Goal: Task Accomplishment & Management: Complete application form

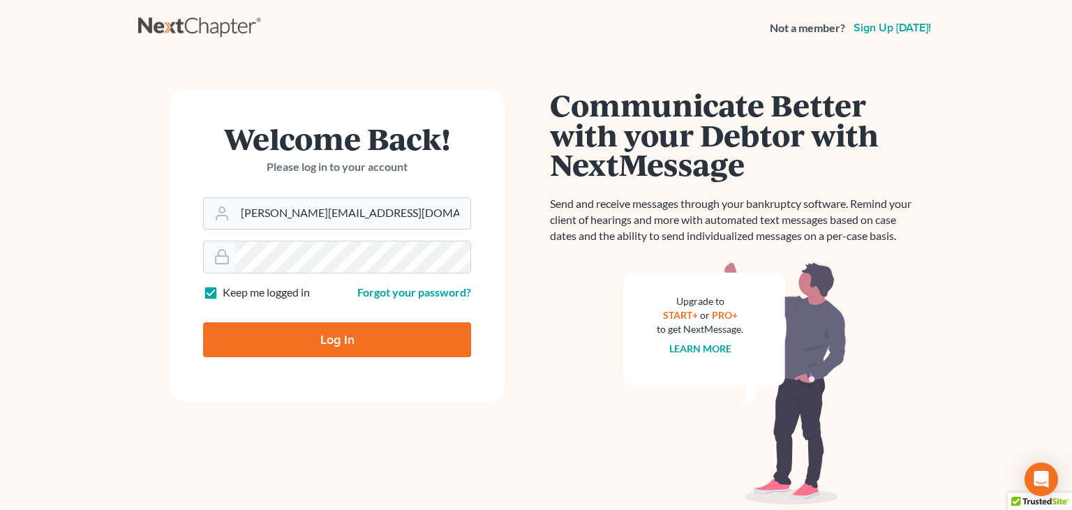
click at [311, 342] on input "Log In" at bounding box center [337, 339] width 268 height 35
type input "Thinking..."
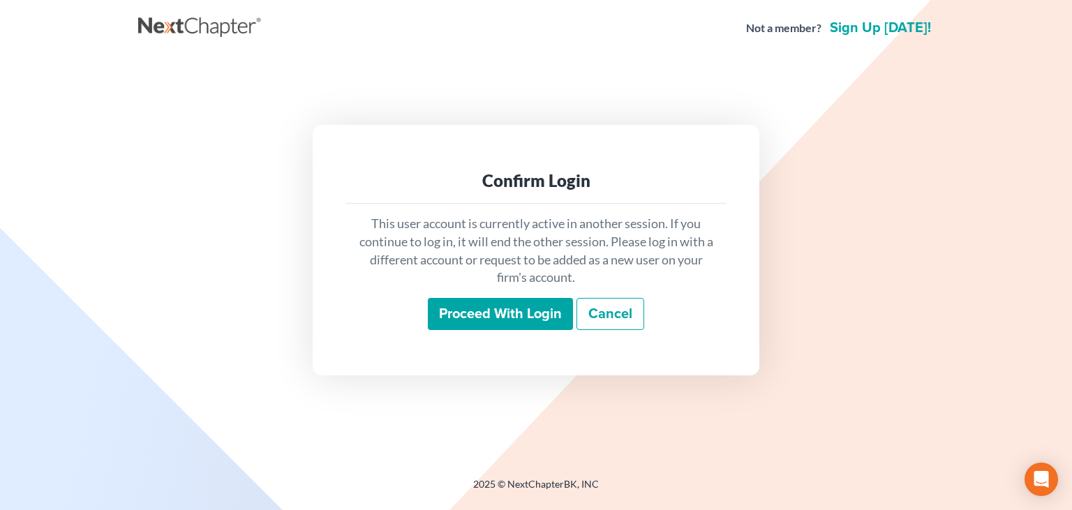
click at [486, 320] on input "Proceed with login" at bounding box center [500, 314] width 145 height 32
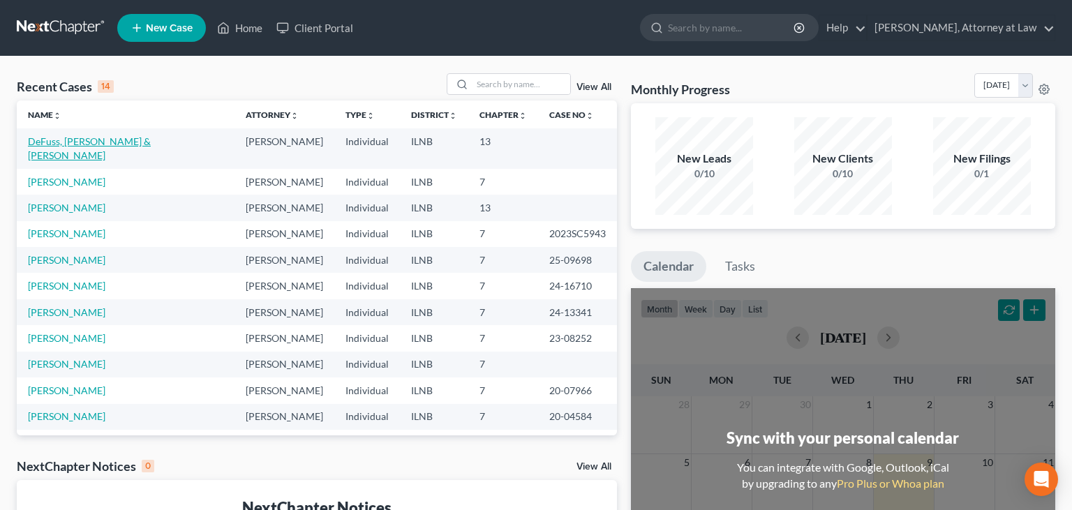
click at [95, 139] on link "DeFuss, [PERSON_NAME] & [PERSON_NAME]" at bounding box center [89, 148] width 123 height 26
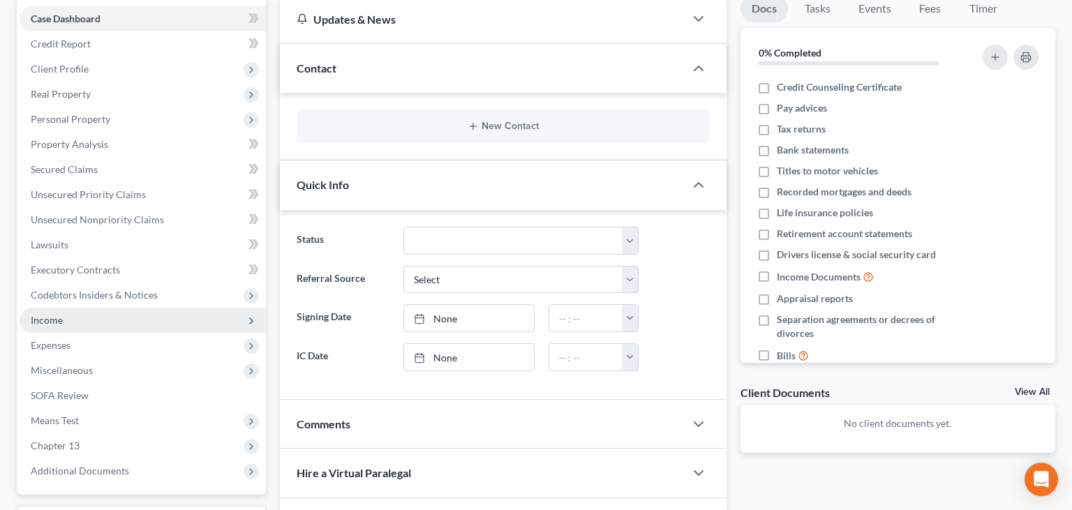
scroll to position [147, 0]
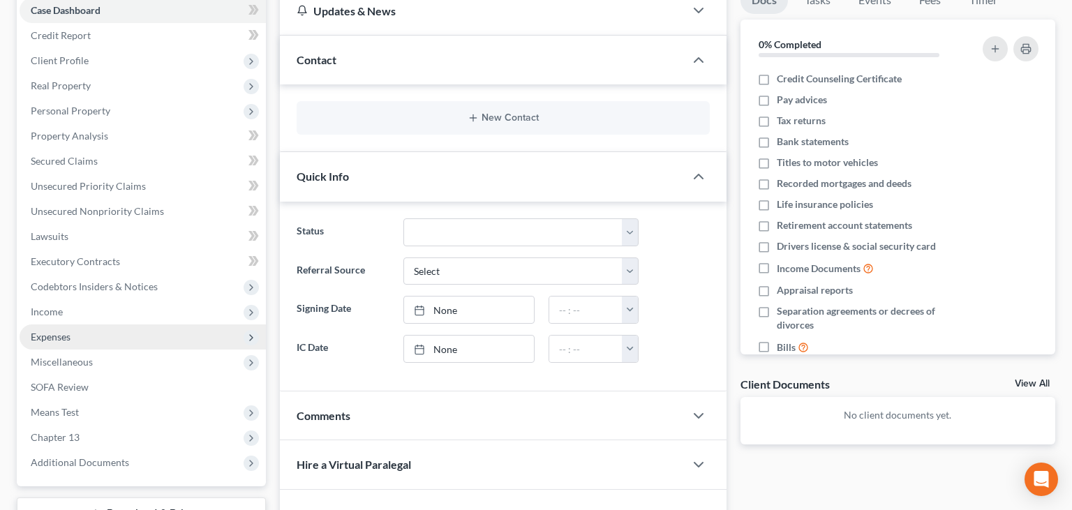
click at [60, 340] on span "Expenses" at bounding box center [51, 337] width 40 height 12
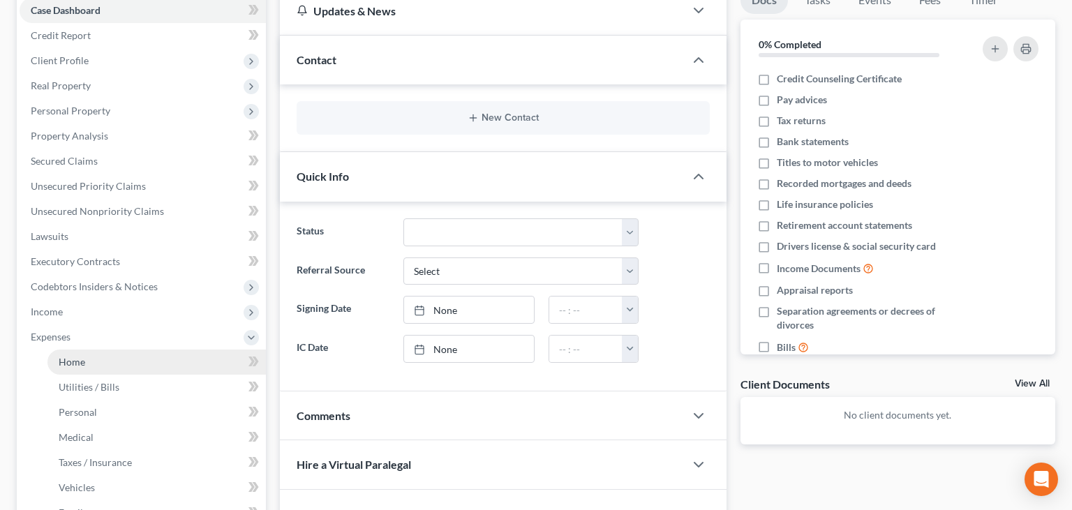
click at [79, 363] on span "Home" at bounding box center [72, 362] width 27 height 12
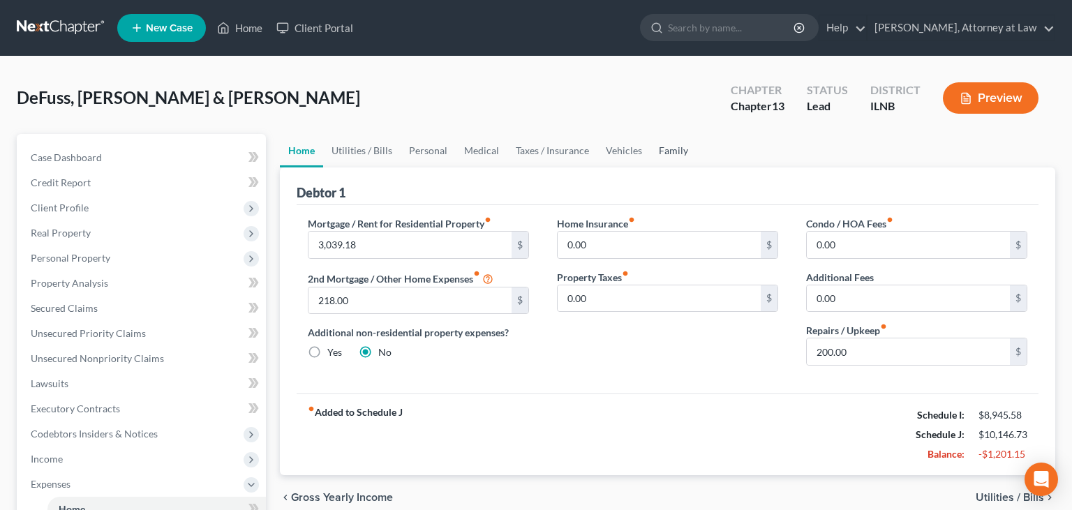
click at [675, 149] on link "Family" at bounding box center [673, 150] width 46 height 33
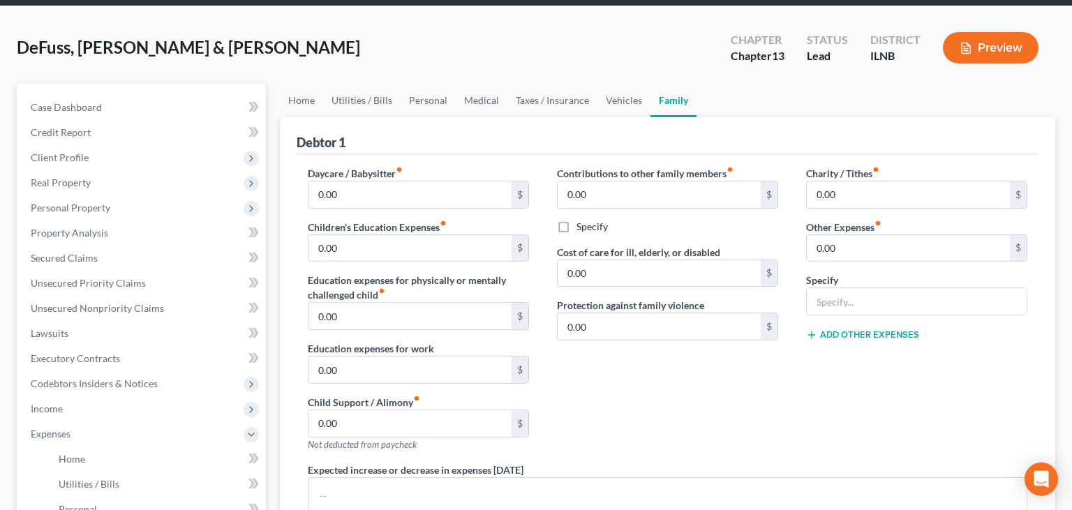
scroll to position [73, 0]
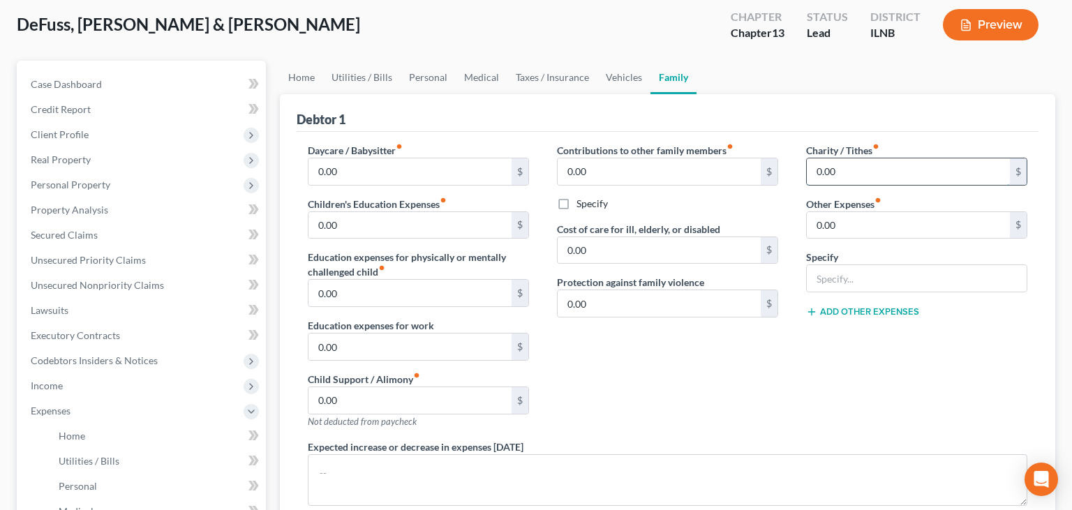
drag, startPoint x: 867, startPoint y: 164, endPoint x: 872, endPoint y: 159, distance: 7.4
click at [867, 163] on input "0.00" at bounding box center [908, 171] width 203 height 27
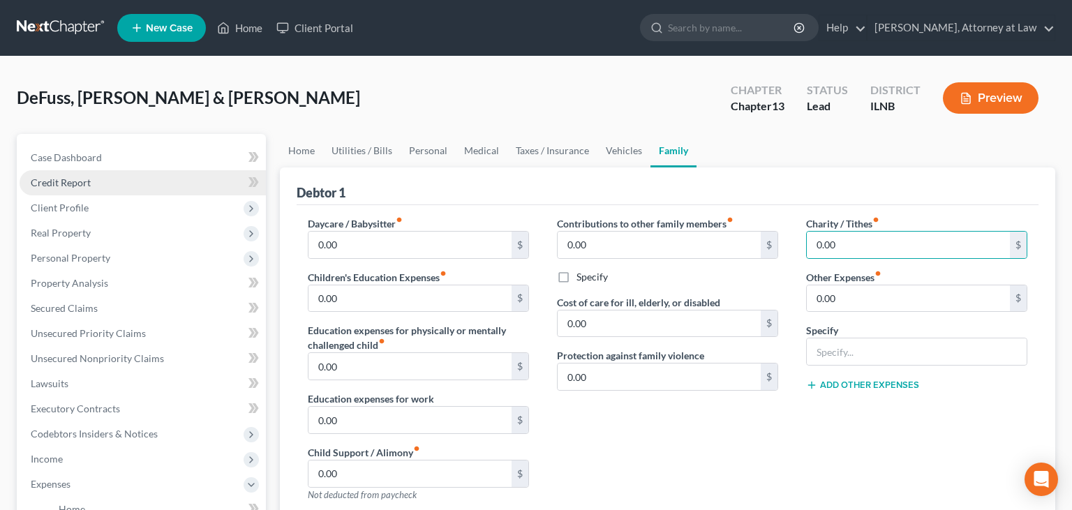
click at [107, 178] on link "Credit Report" at bounding box center [143, 182] width 246 height 25
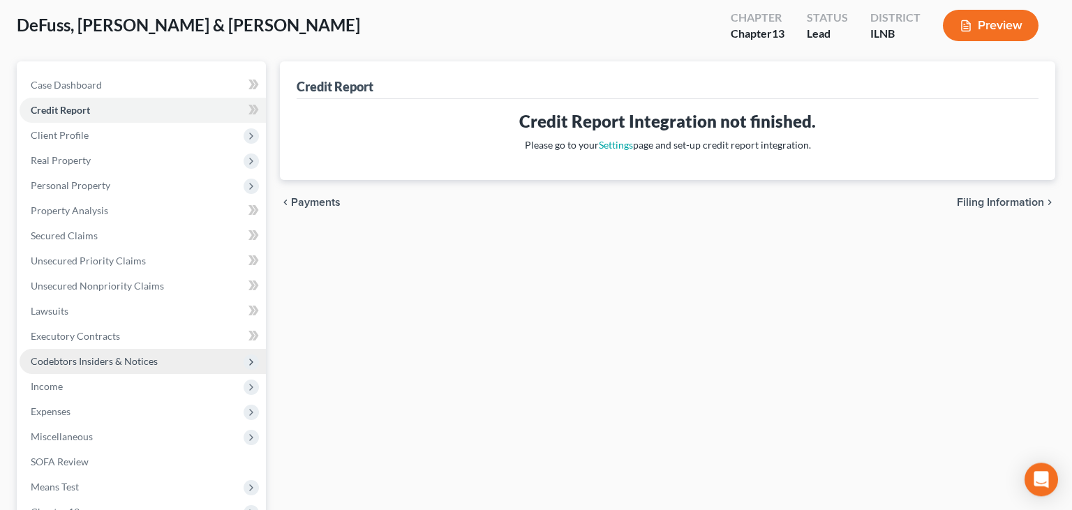
scroll to position [73, 0]
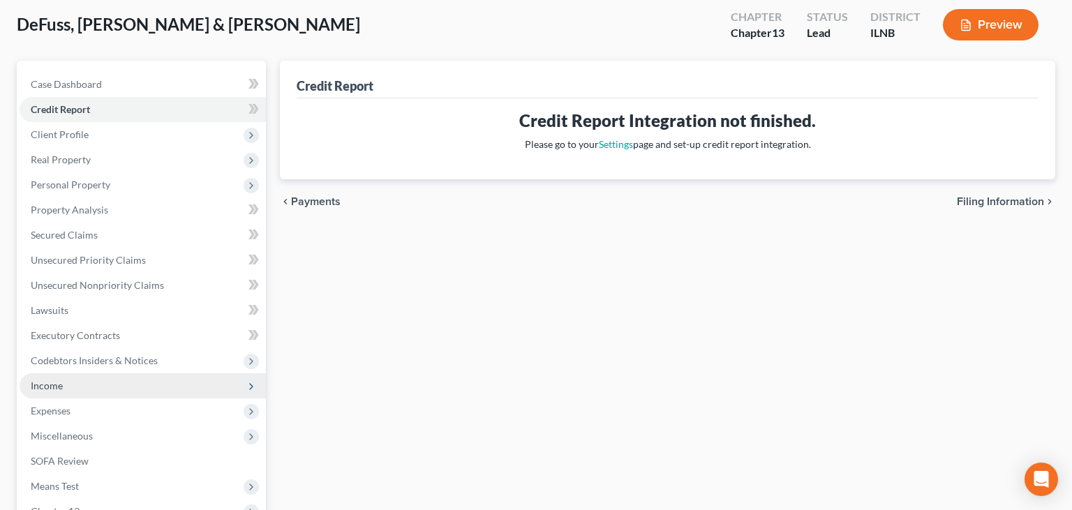
click at [65, 385] on span "Income" at bounding box center [143, 385] width 246 height 25
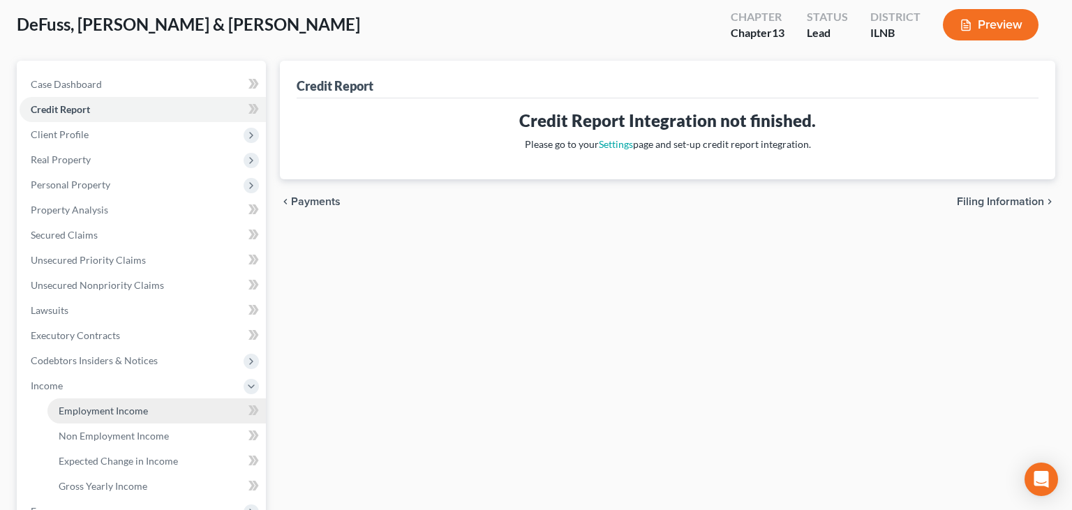
click at [70, 406] on span "Employment Income" at bounding box center [103, 411] width 89 height 12
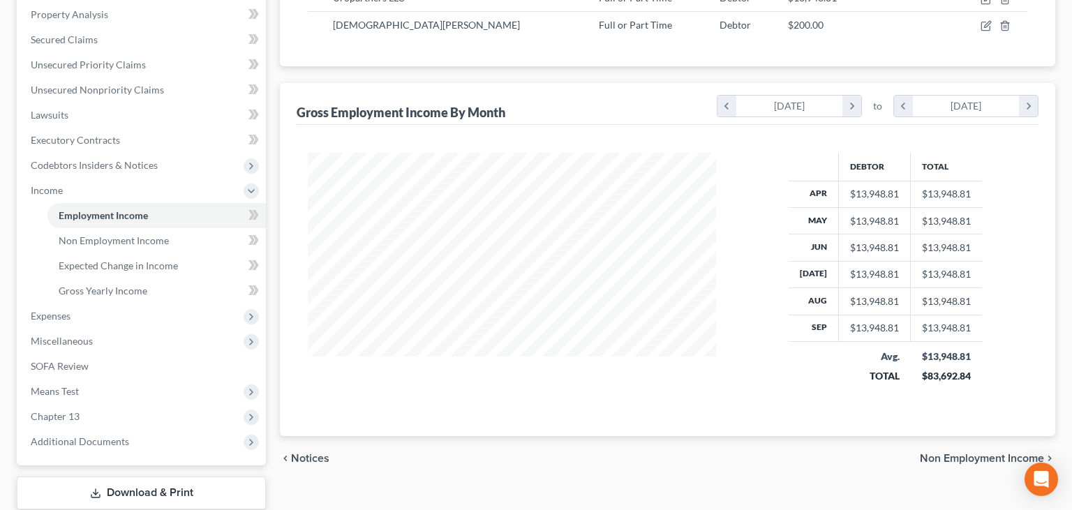
scroll to position [294, 0]
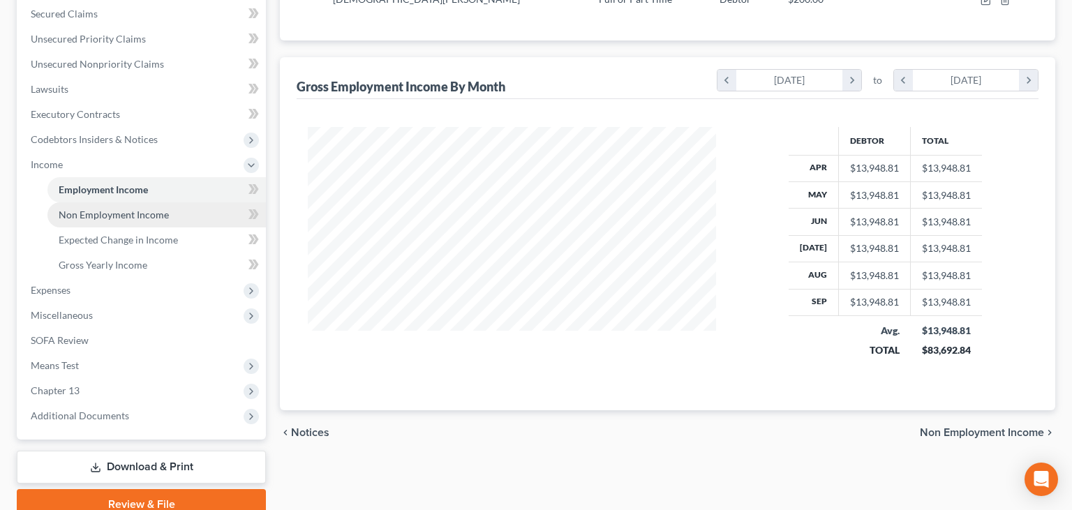
click at [168, 219] on link "Non Employment Income" at bounding box center [156, 214] width 218 height 25
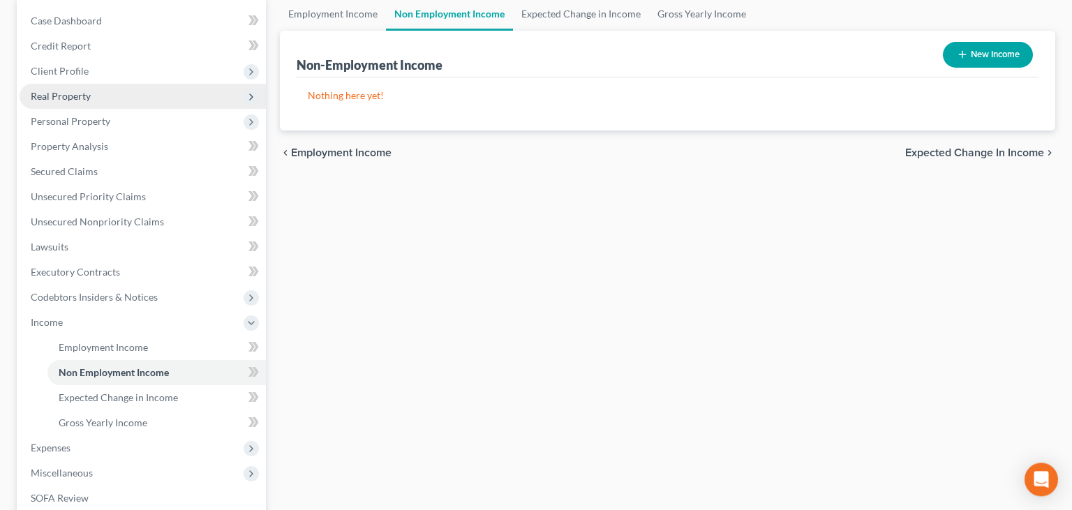
scroll to position [147, 0]
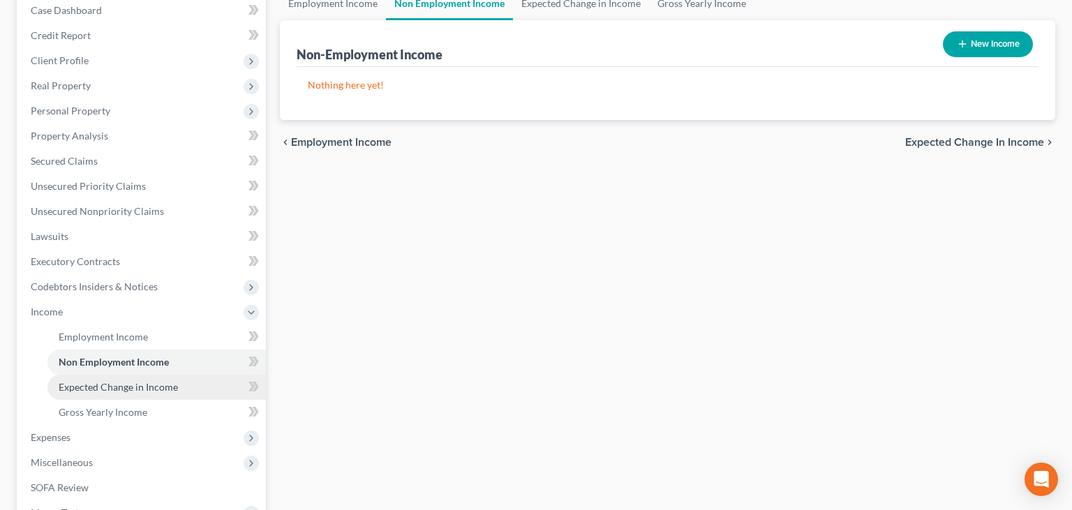
click at [135, 381] on span "Expected Change in Income" at bounding box center [118, 387] width 119 height 12
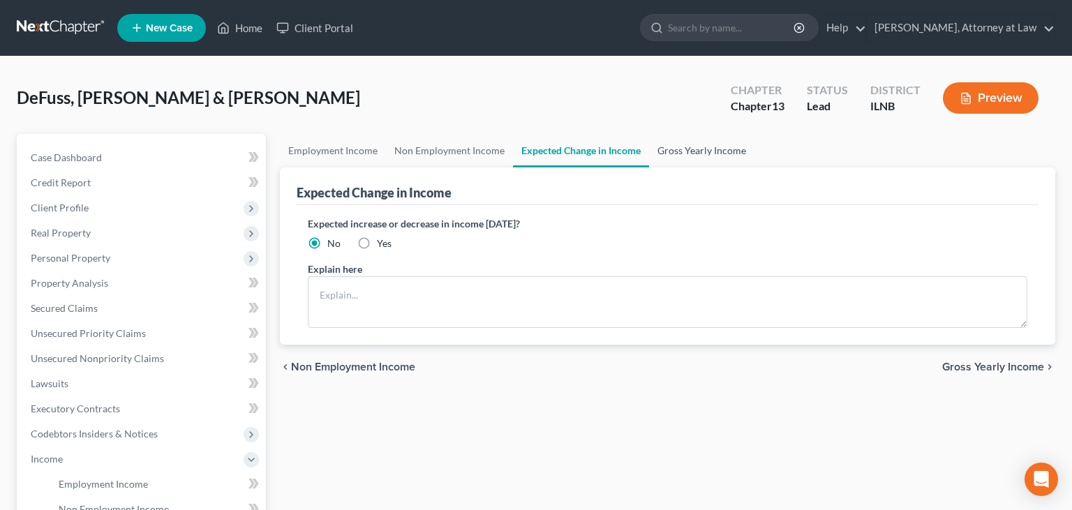
click at [662, 151] on link "Gross Yearly Income" at bounding box center [701, 150] width 105 height 33
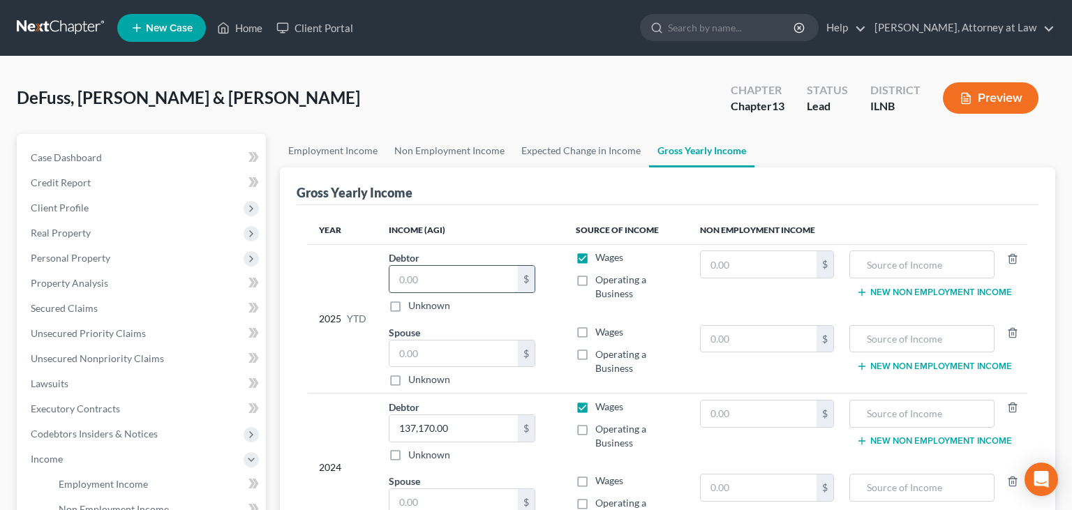
click at [470, 281] on input "text" at bounding box center [453, 279] width 128 height 27
click at [504, 239] on th "Income (AGI)" at bounding box center [471, 230] width 187 height 28
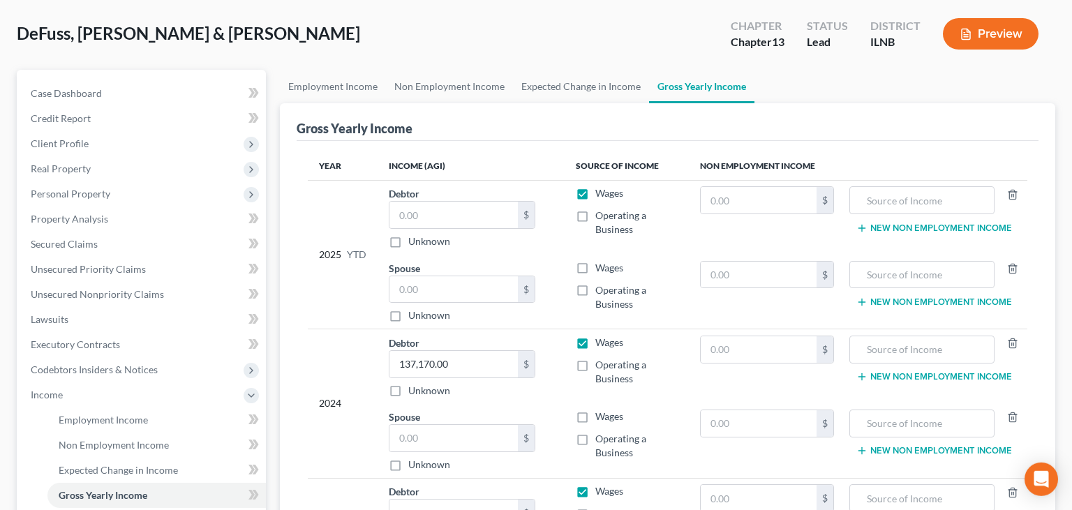
scroll to position [147, 0]
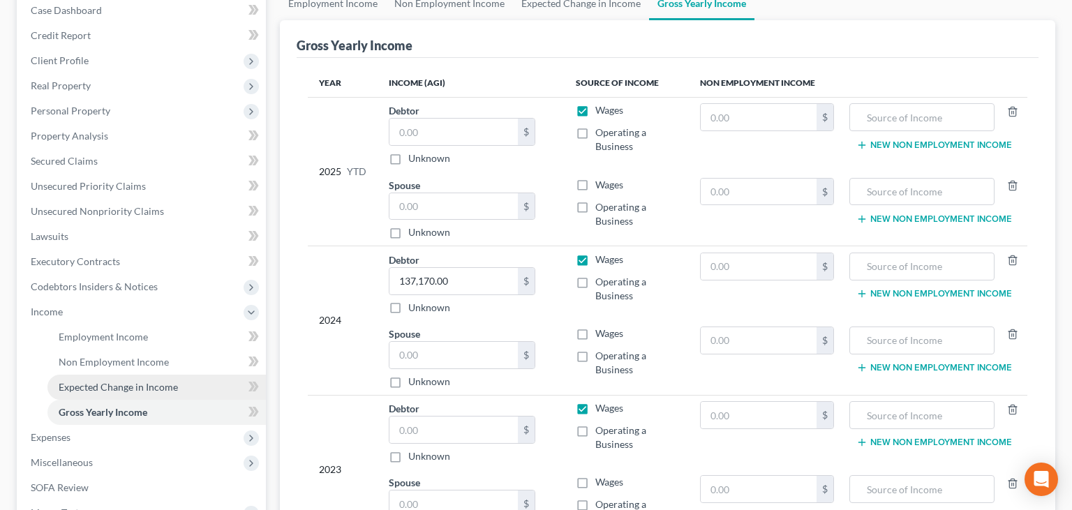
click at [97, 385] on span "Expected Change in Income" at bounding box center [118, 387] width 119 height 12
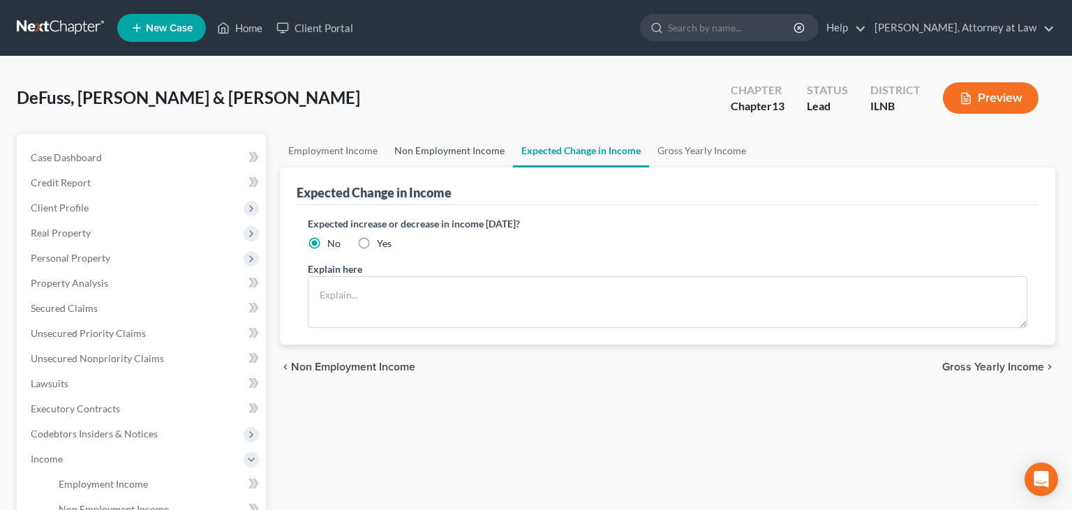
click at [434, 143] on link "Non Employment Income" at bounding box center [449, 150] width 127 height 33
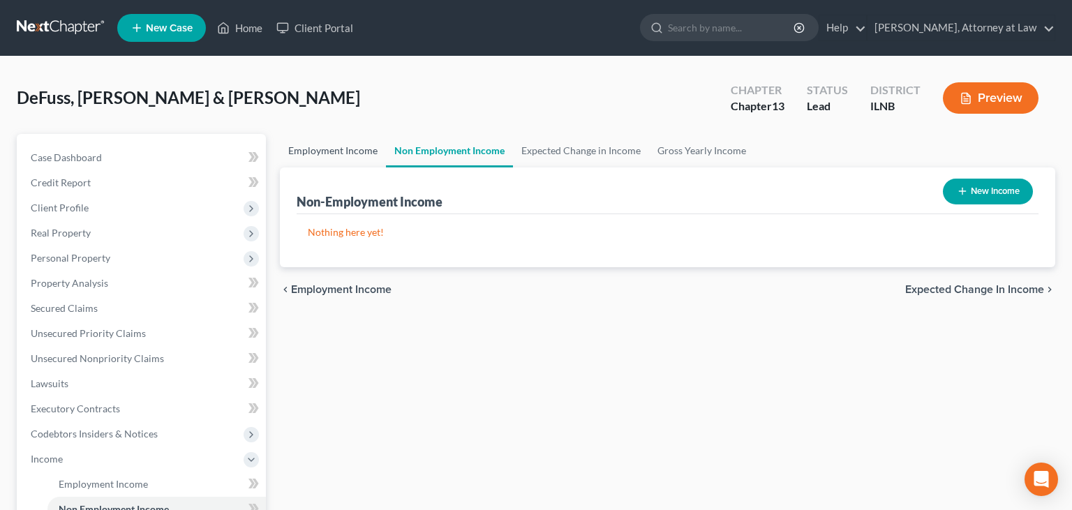
click at [306, 137] on link "Employment Income" at bounding box center [333, 150] width 106 height 33
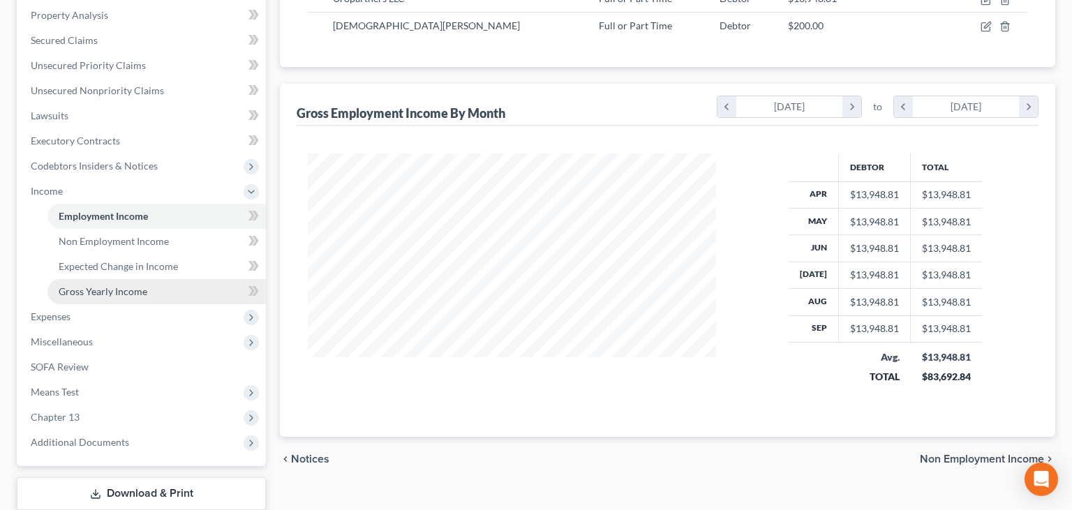
scroll to position [294, 0]
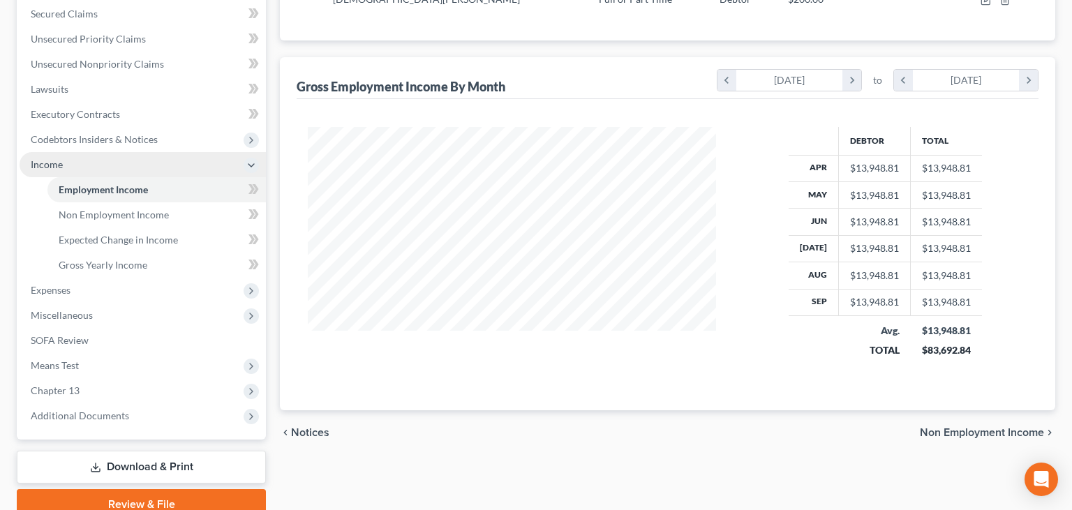
click at [47, 166] on span "Income" at bounding box center [47, 164] width 32 height 12
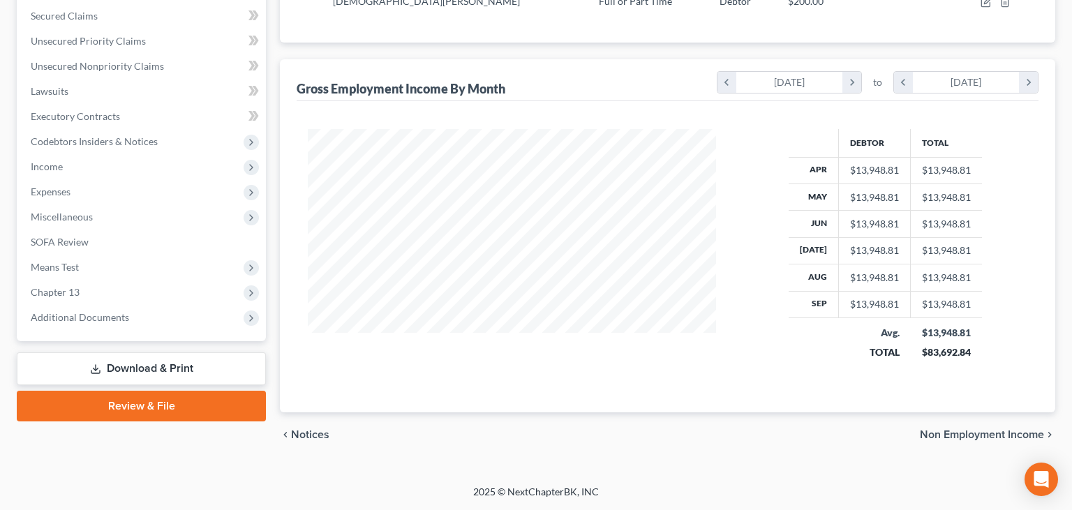
scroll to position [290, 0]
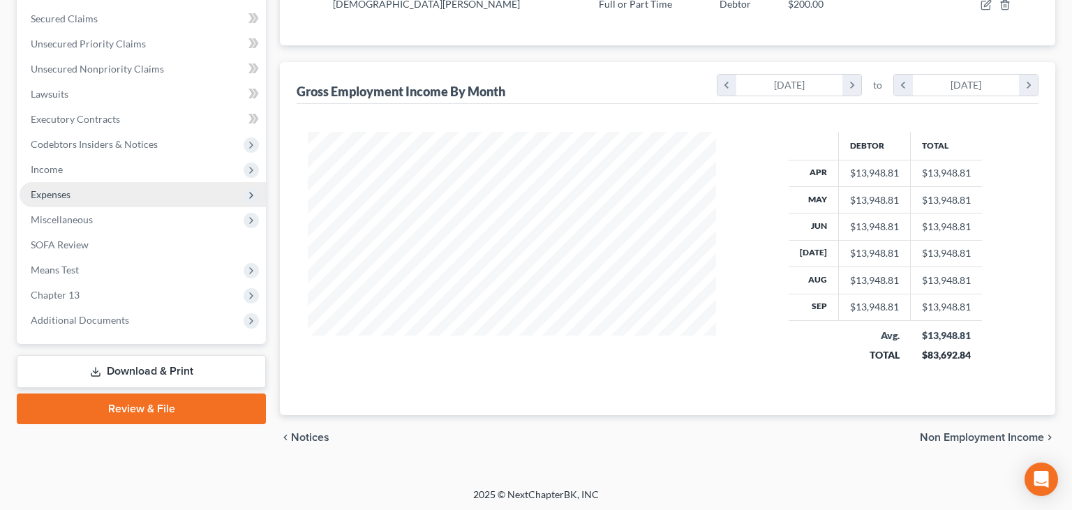
click at [63, 196] on span "Expenses" at bounding box center [51, 194] width 40 height 12
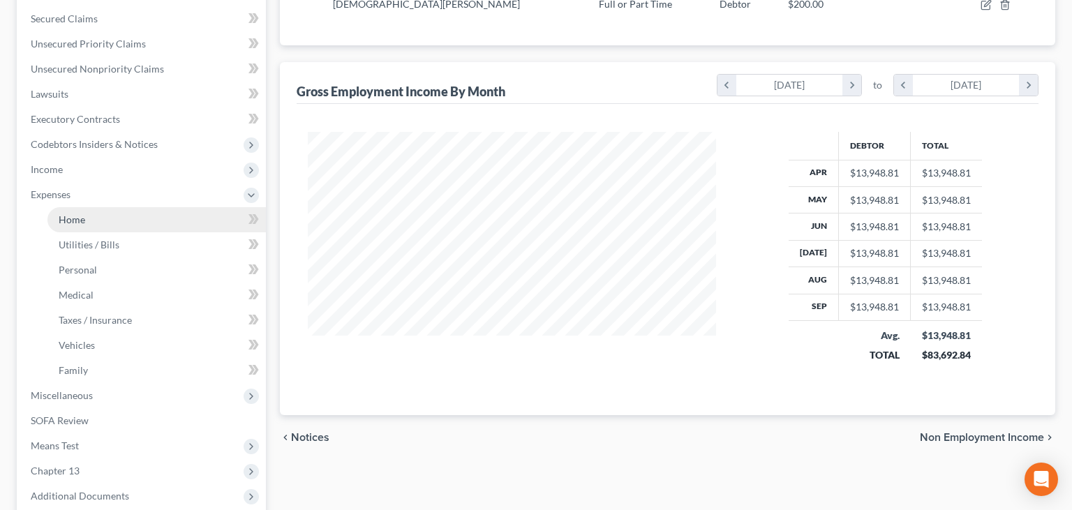
click at [104, 216] on link "Home" at bounding box center [156, 219] width 218 height 25
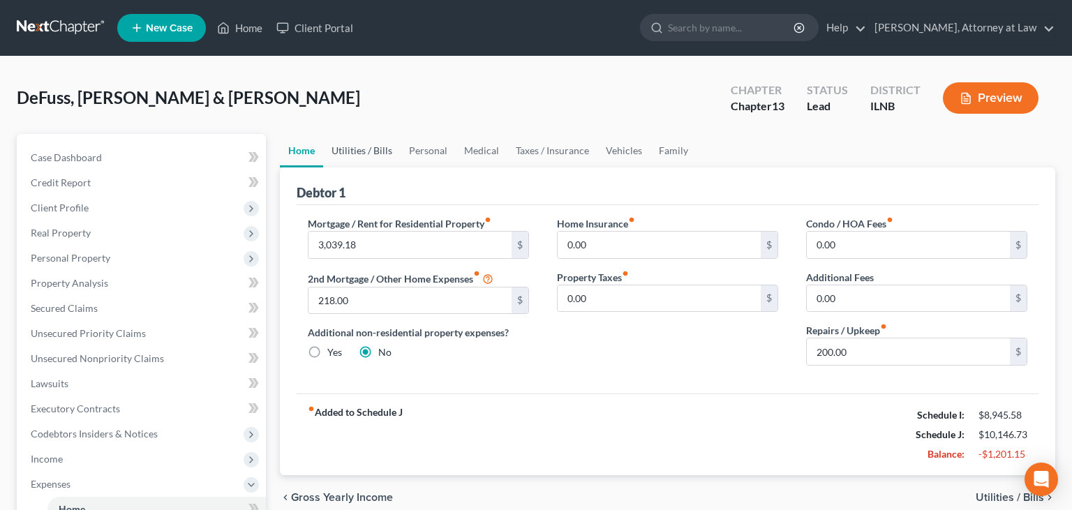
click at [375, 147] on link "Utilities / Bills" at bounding box center [361, 150] width 77 height 33
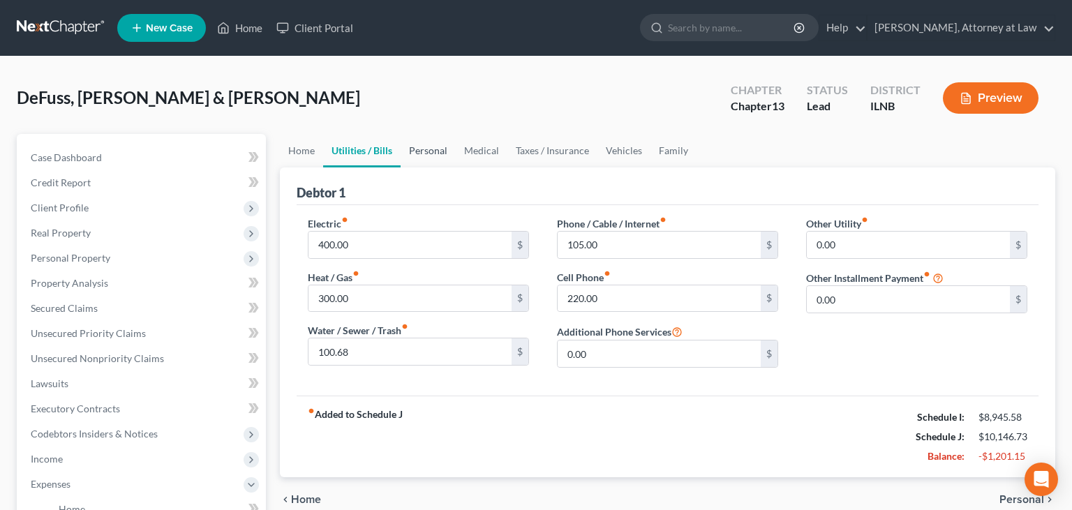
click at [426, 155] on link "Personal" at bounding box center [428, 150] width 55 height 33
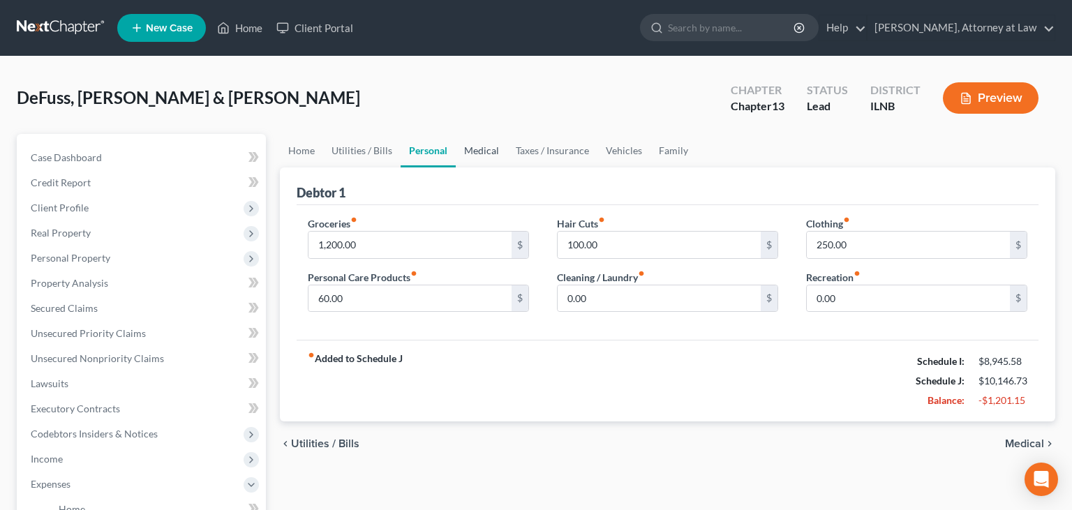
click at [474, 149] on link "Medical" at bounding box center [482, 150] width 52 height 33
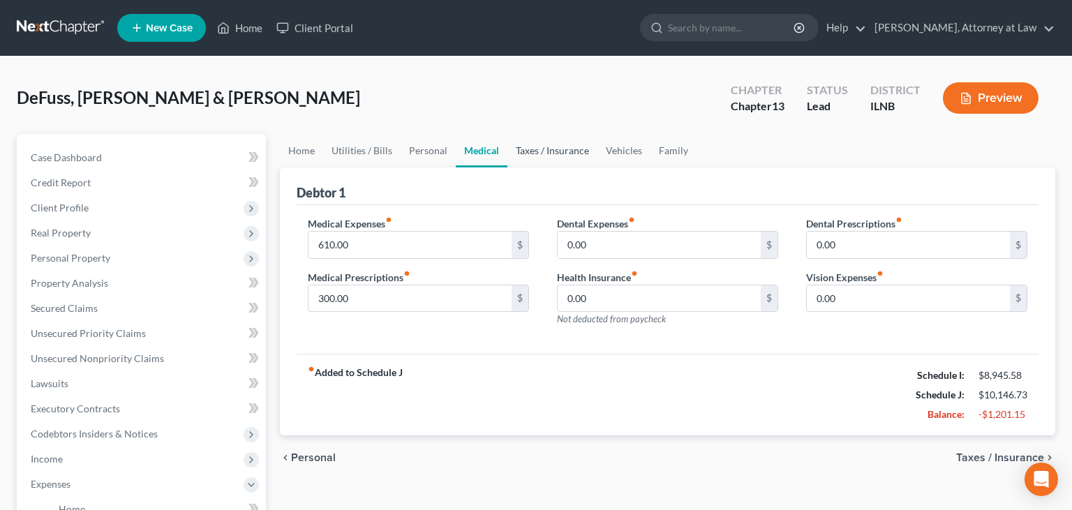
click at [529, 149] on link "Taxes / Insurance" at bounding box center [552, 150] width 90 height 33
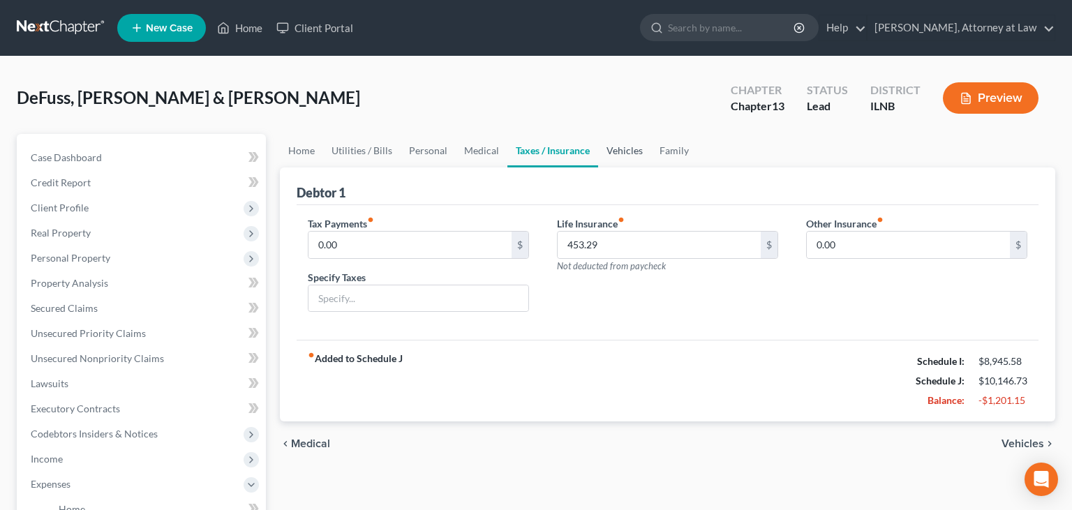
click at [620, 154] on link "Vehicles" at bounding box center [624, 150] width 53 height 33
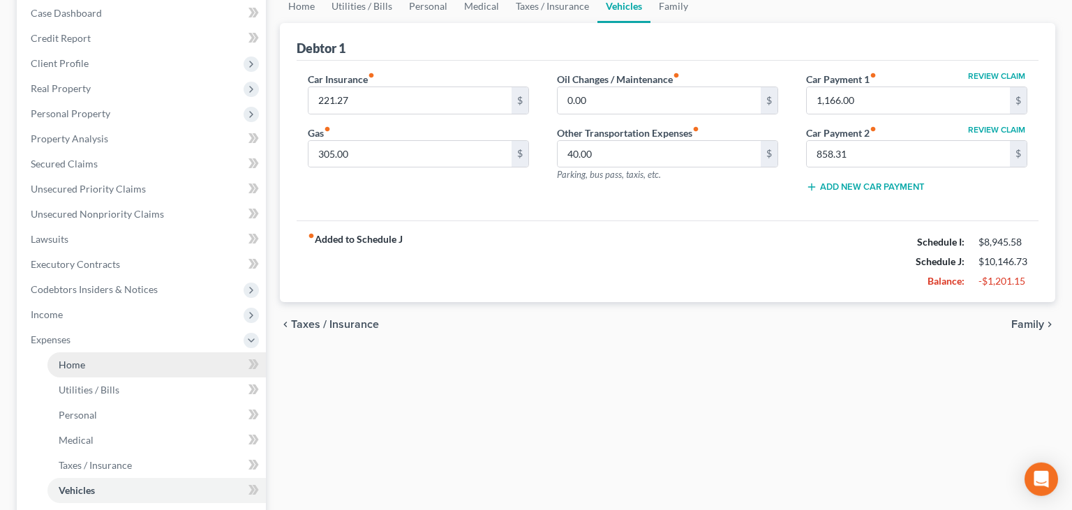
scroll to position [147, 0]
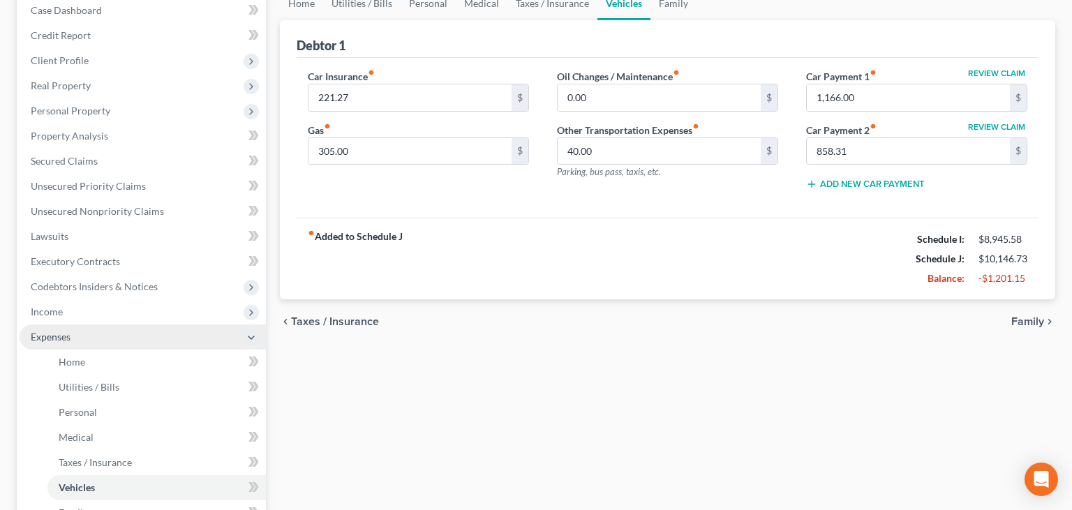
click at [66, 342] on span "Expenses" at bounding box center [51, 337] width 40 height 12
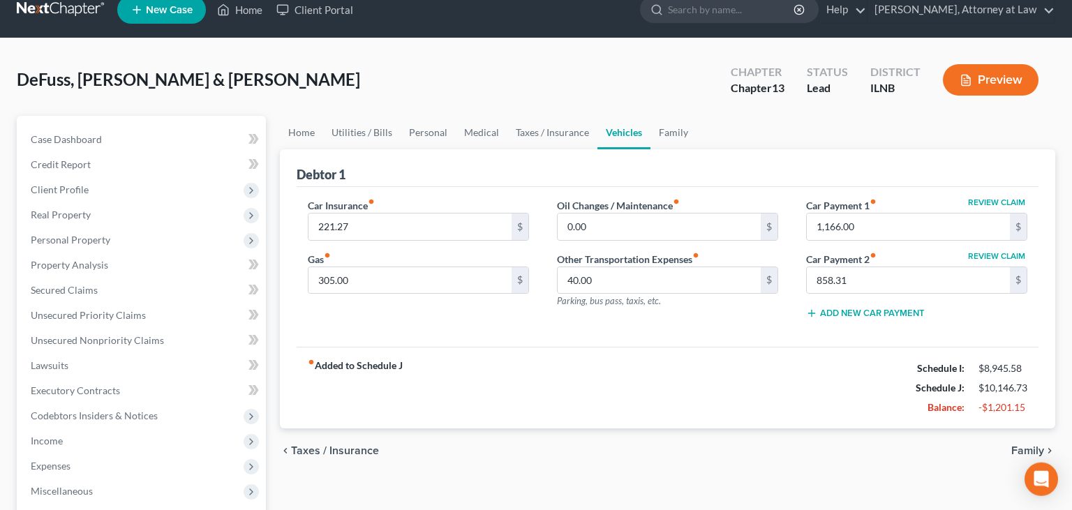
scroll to position [0, 0]
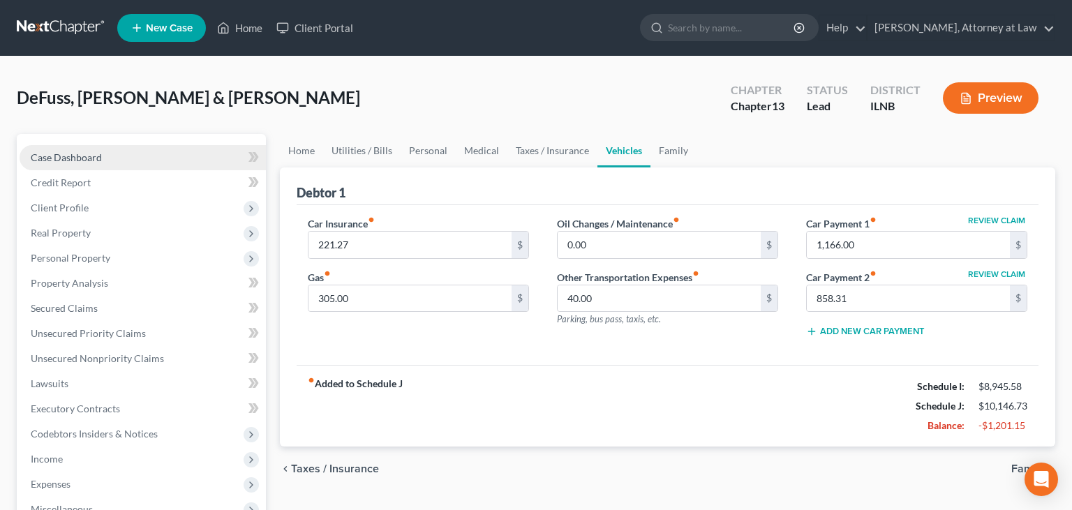
click at [127, 160] on link "Case Dashboard" at bounding box center [143, 157] width 246 height 25
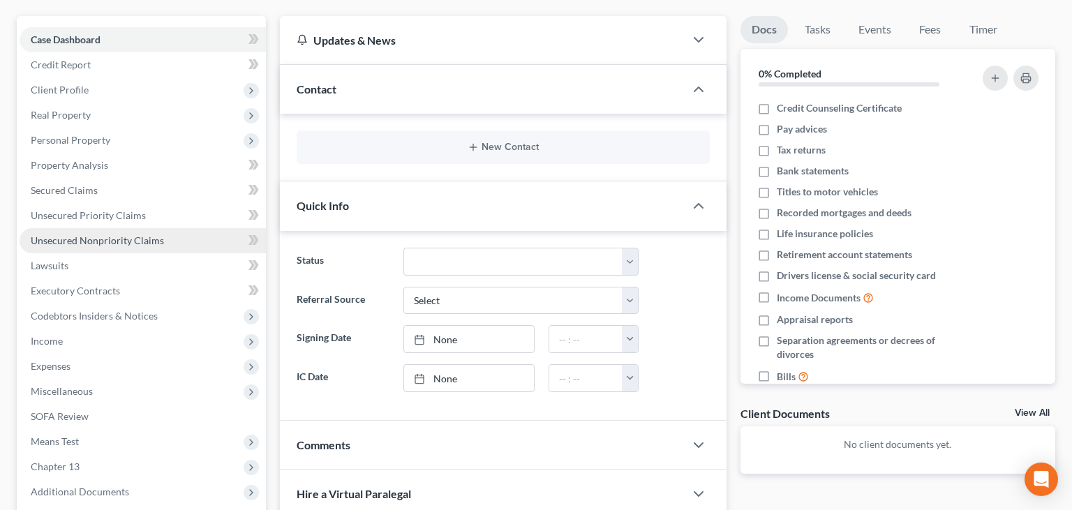
scroll to position [147, 0]
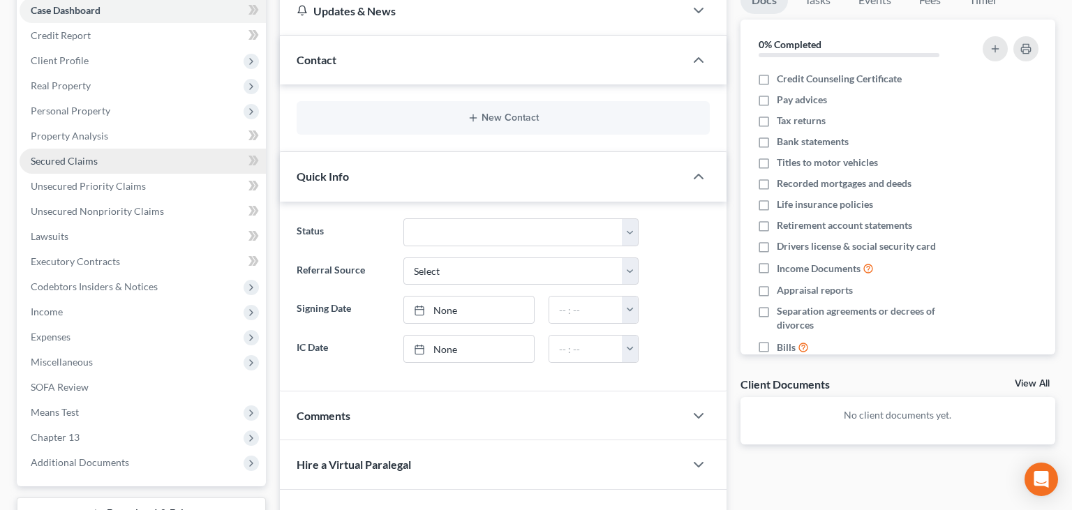
click at [103, 163] on link "Secured Claims" at bounding box center [143, 161] width 246 height 25
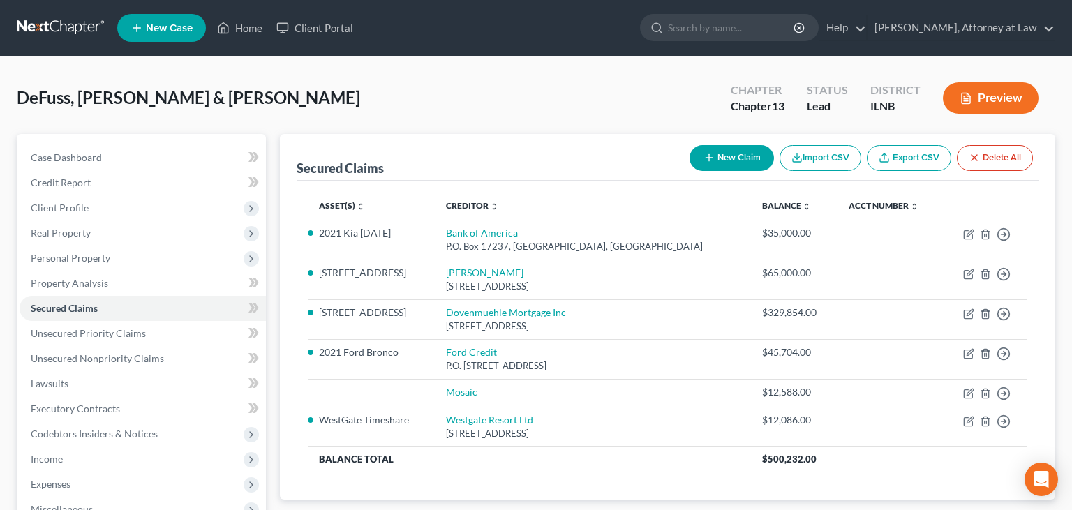
scroll to position [73, 0]
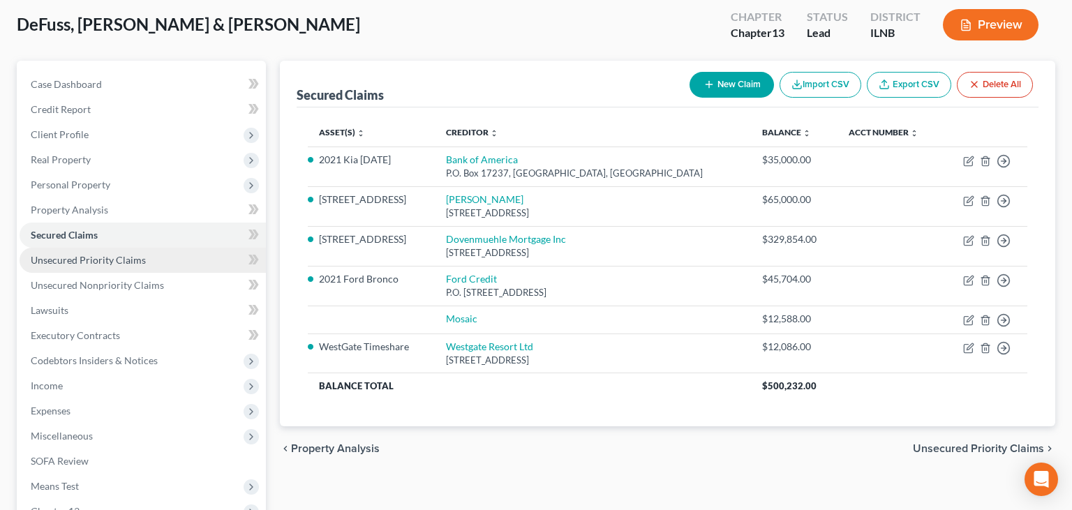
click at [177, 260] on link "Unsecured Priority Claims" at bounding box center [143, 260] width 246 height 25
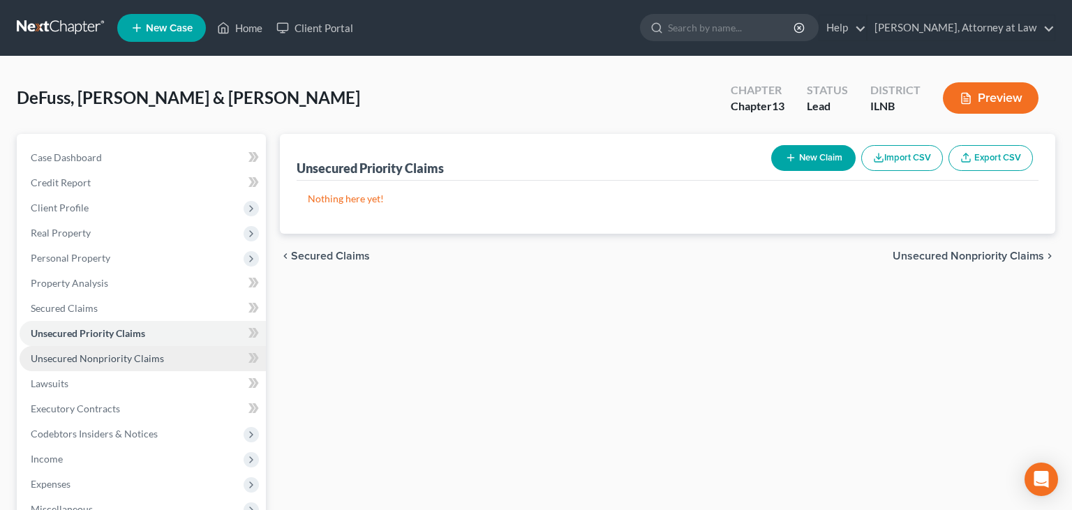
click at [144, 348] on link "Unsecured Nonpriority Claims" at bounding box center [143, 358] width 246 height 25
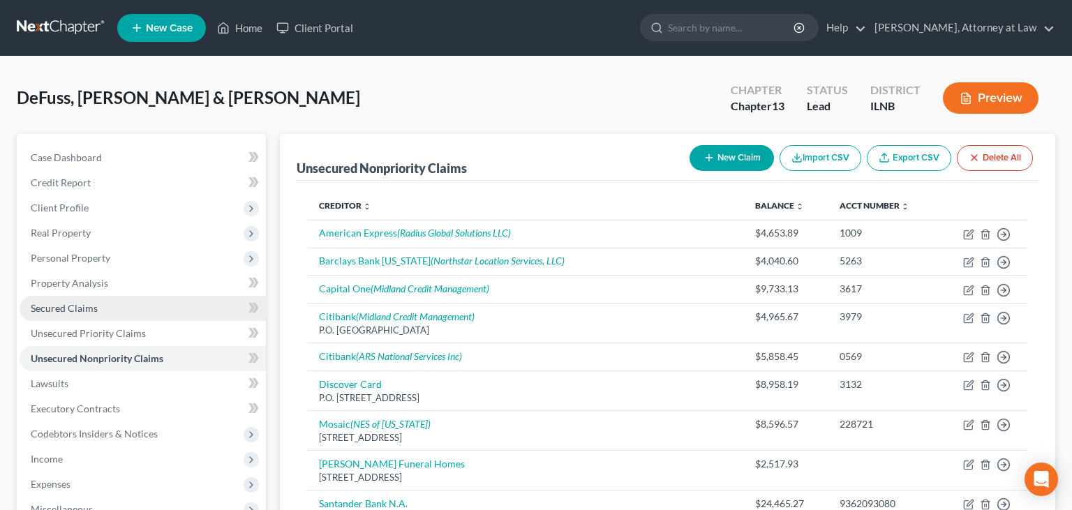
click at [103, 297] on link "Secured Claims" at bounding box center [143, 308] width 246 height 25
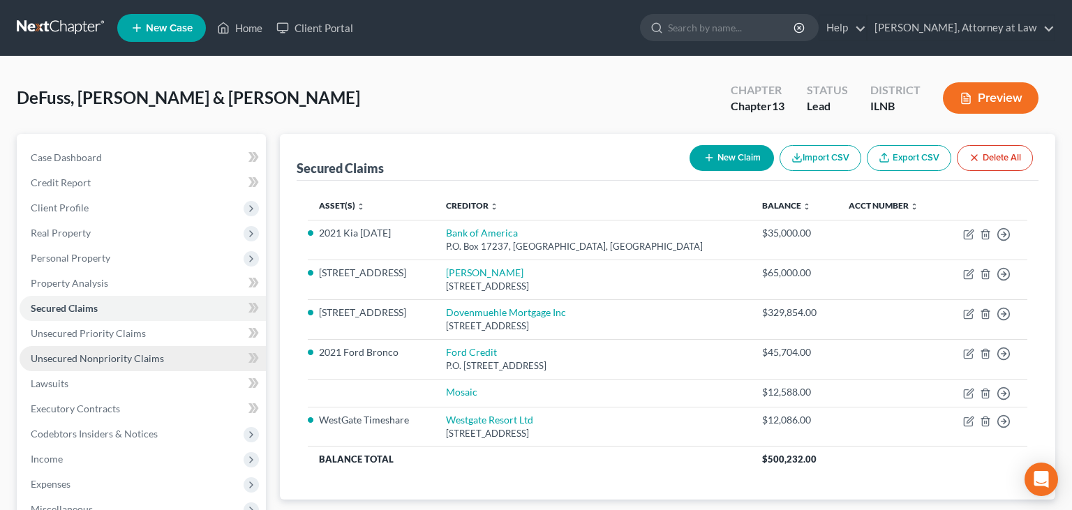
click at [90, 357] on span "Unsecured Nonpriority Claims" at bounding box center [97, 358] width 133 height 12
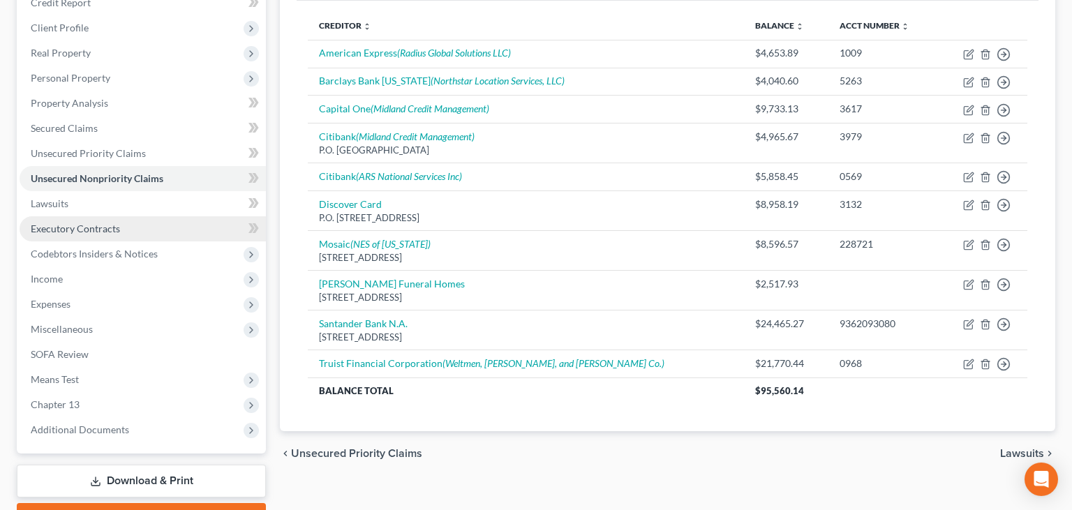
scroll to position [107, 0]
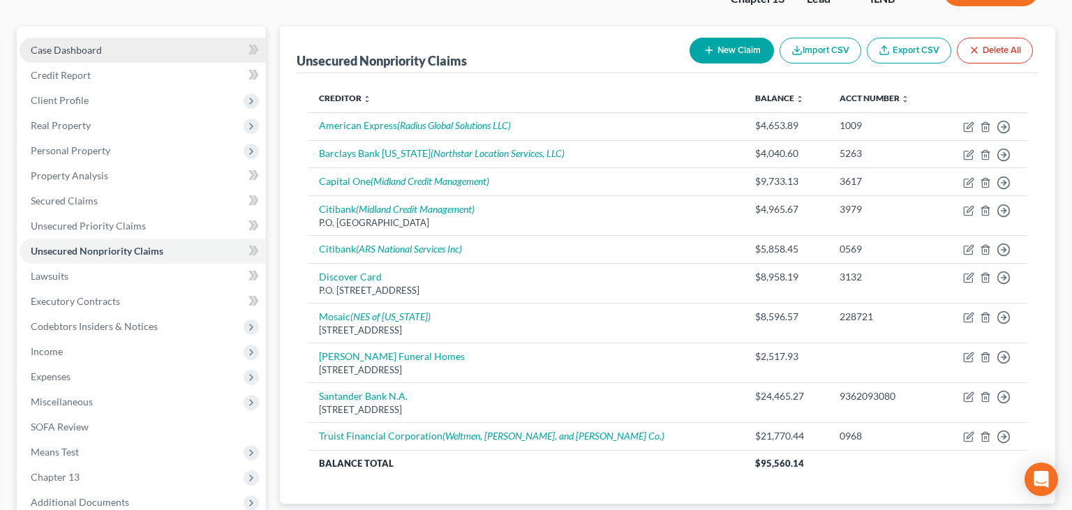
click at [121, 52] on link "Case Dashboard" at bounding box center [143, 50] width 246 height 25
